Goal: Find specific page/section: Find specific page/section

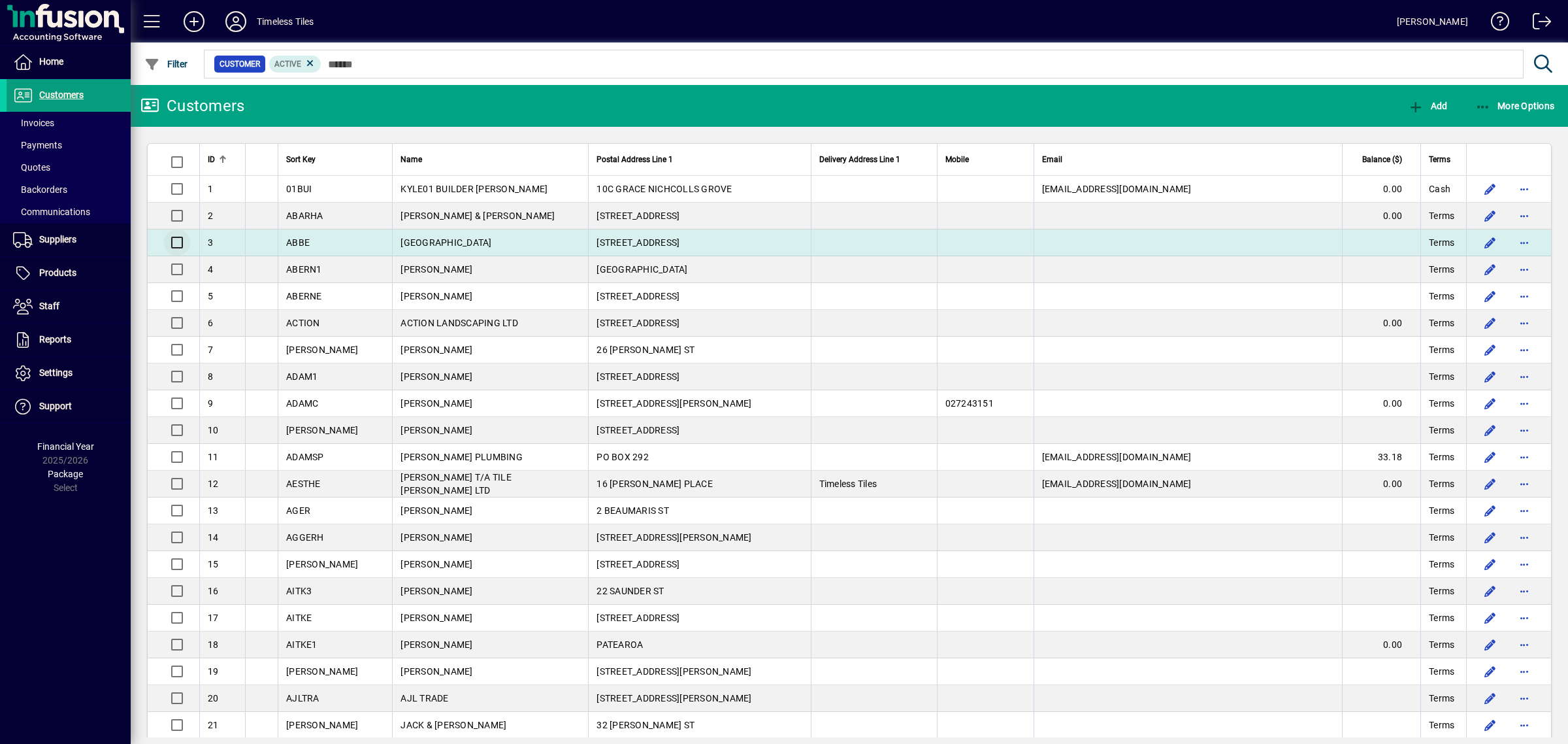
drag, startPoint x: 64, startPoint y: 273, endPoint x: 160, endPoint y: 247, distance: 99.5
click at [64, 272] on span "Products" at bounding box center [58, 272] width 37 height 10
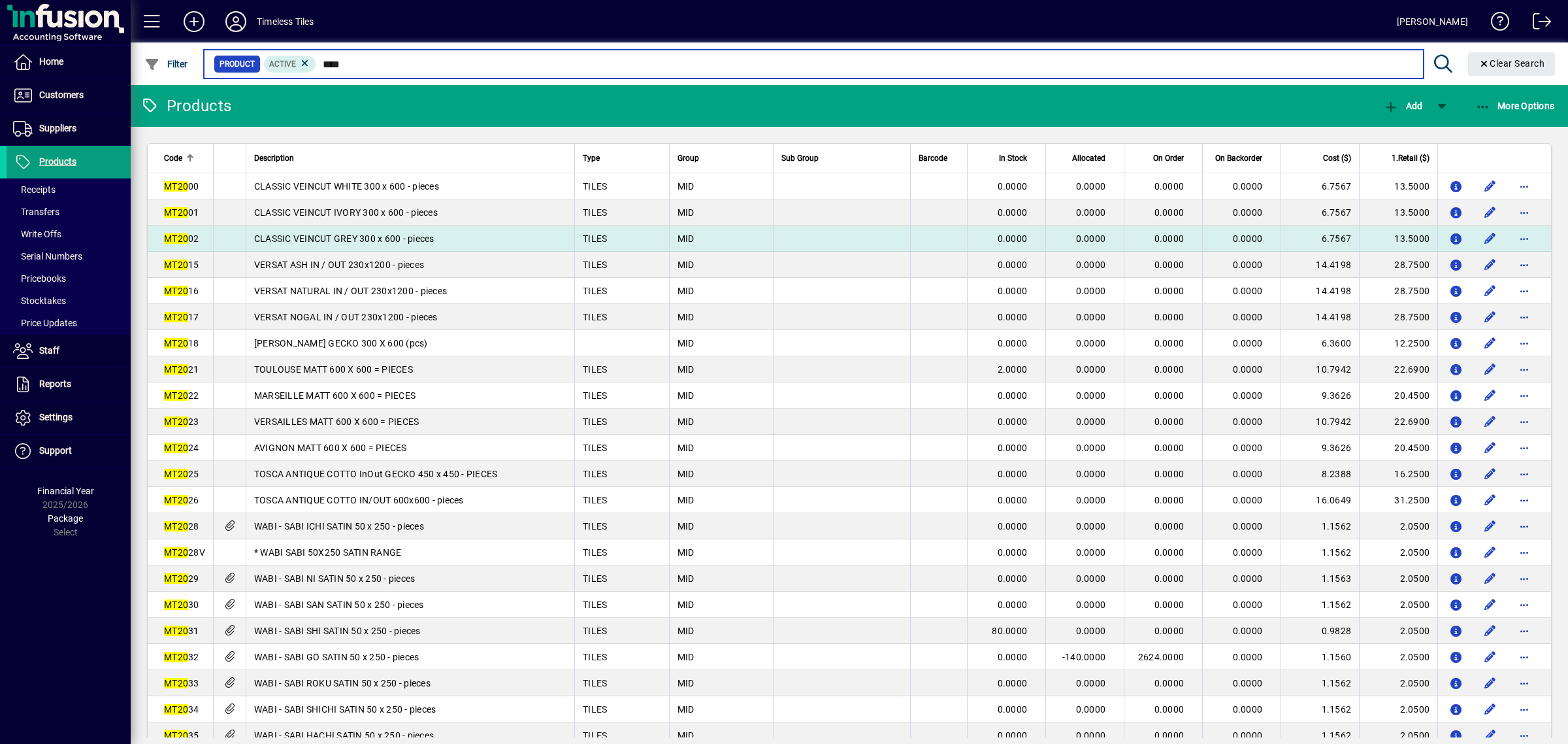
type input "*****"
